Goal: Task Accomplishment & Management: Use online tool/utility

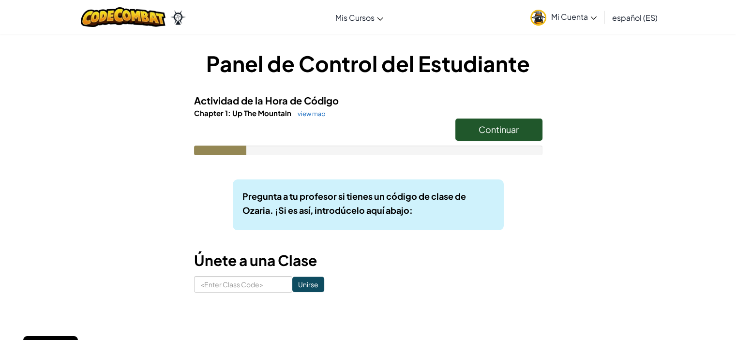
click at [479, 133] on span "Continuar" at bounding box center [498, 129] width 40 height 11
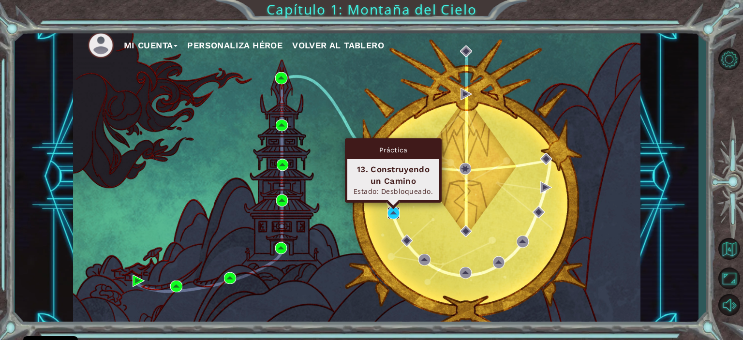
click at [398, 214] on img at bounding box center [393, 213] width 12 height 12
